Goal: Task Accomplishment & Management: Complete application form

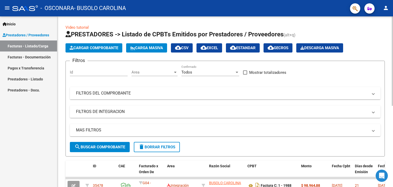
click at [102, 50] on button "Cargar Comprobante" at bounding box center [93, 47] width 57 height 9
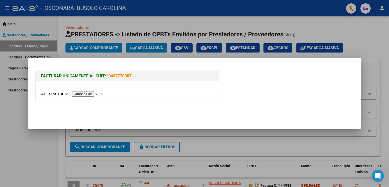
click at [86, 94] on input "file" at bounding box center [72, 93] width 65 height 5
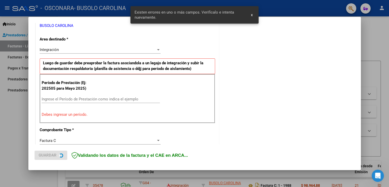
scroll to position [117, 0]
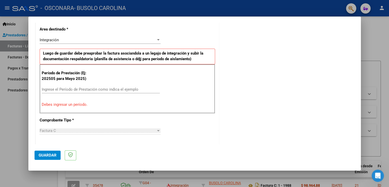
click at [59, 87] on input "Ingrese el Período de Prestación como indica el ejemplo" at bounding box center [101, 89] width 118 height 5
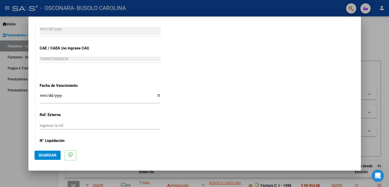
scroll to position [314, 0]
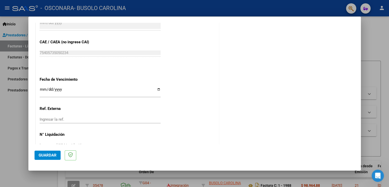
type input "202509"
click at [43, 89] on input "Ingresar la fecha" at bounding box center [100, 91] width 121 height 8
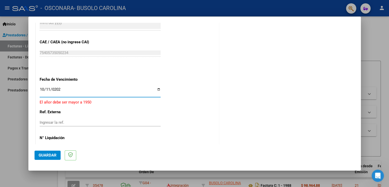
type input "[DATE]"
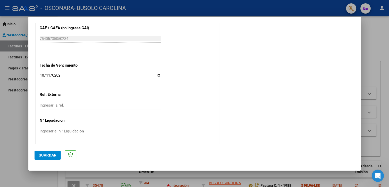
click at [61, 129] on input "Ingresar el N° Liquidación" at bounding box center [100, 131] width 121 height 5
click at [55, 105] on input "Ingresar la ref." at bounding box center [100, 105] width 121 height 5
type input "75405735050234"
click at [44, 158] on button "Guardar" at bounding box center [48, 154] width 26 height 9
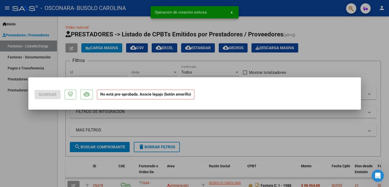
scroll to position [0, 0]
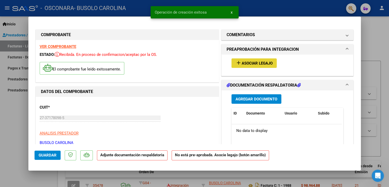
click at [260, 61] on span "Asociar Legajo" at bounding box center [257, 63] width 31 height 5
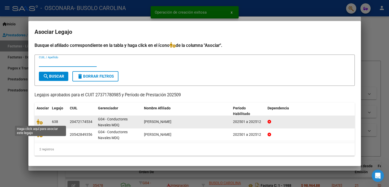
click at [43, 119] on span at bounding box center [41, 121] width 8 height 4
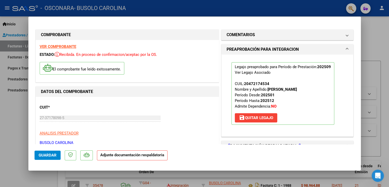
scroll to position [67, 0]
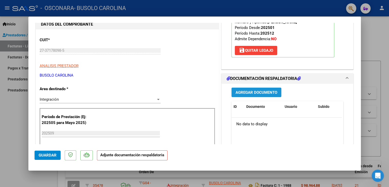
click at [259, 92] on span "Agregar Documento" at bounding box center [257, 92] width 42 height 5
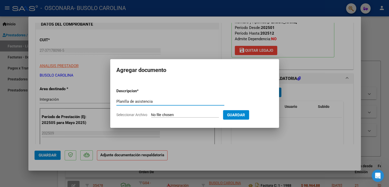
type input "Planilla de asistencia"
click at [165, 113] on input "Seleccionar Archivo" at bounding box center [185, 115] width 68 height 5
type input "C:\fakepath\IMG_9741.pdf"
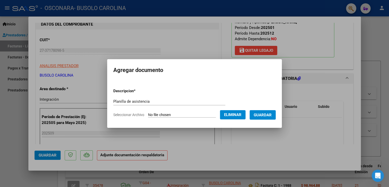
click at [266, 116] on span "Guardar" at bounding box center [263, 115] width 18 height 5
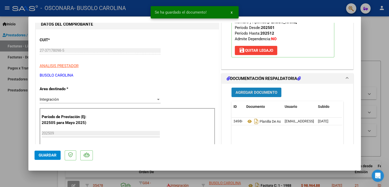
click at [251, 95] on button "Agregar Documento" at bounding box center [256, 91] width 50 height 9
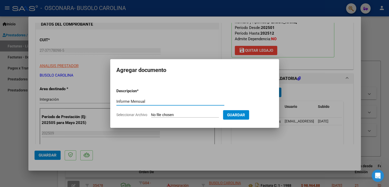
type input "Informe Mensual"
click at [161, 111] on form "Descripcion * Informe Mensual Escriba aquí una descripcion Seleccionar Archivo …" at bounding box center [194, 102] width 156 height 37
click at [163, 114] on input "Seleccionar Archivo" at bounding box center [185, 115] width 68 height 5
type input "C:\fakepath\Informe mensual [PERSON_NAME] [DATE].pdf"
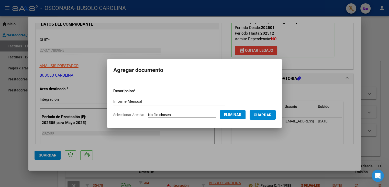
click at [269, 116] on span "Guardar" at bounding box center [263, 115] width 18 height 5
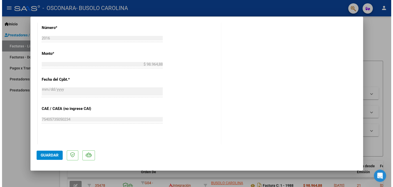
scroll to position [255, 0]
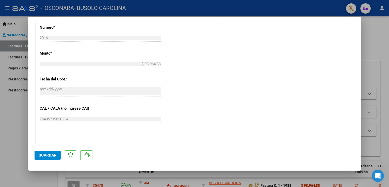
click at [48, 155] on span "Guardar" at bounding box center [48, 155] width 18 height 5
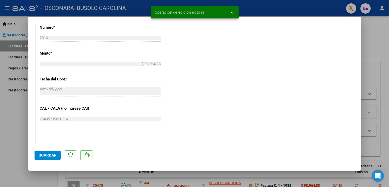
click at [12, 117] on div at bounding box center [194, 93] width 389 height 187
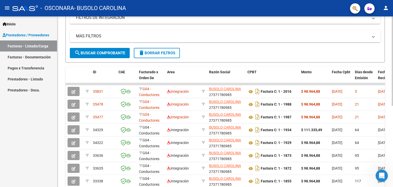
scroll to position [94, 0]
